Goal: Task Accomplishment & Management: Complete application form

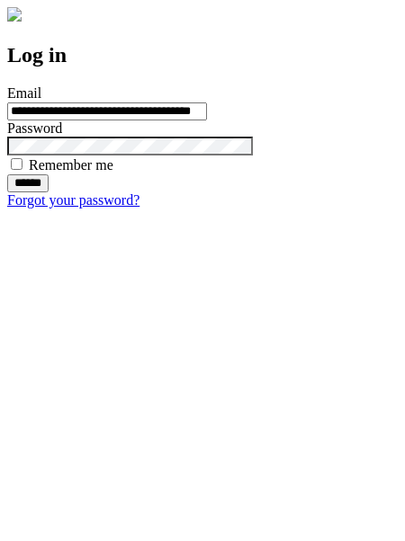
type input "**********"
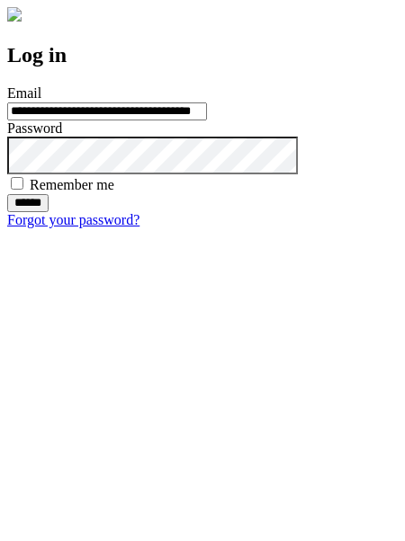
click at [49, 212] on input "******" at bounding box center [27, 203] width 41 height 18
